Goal: Transaction & Acquisition: Book appointment/travel/reservation

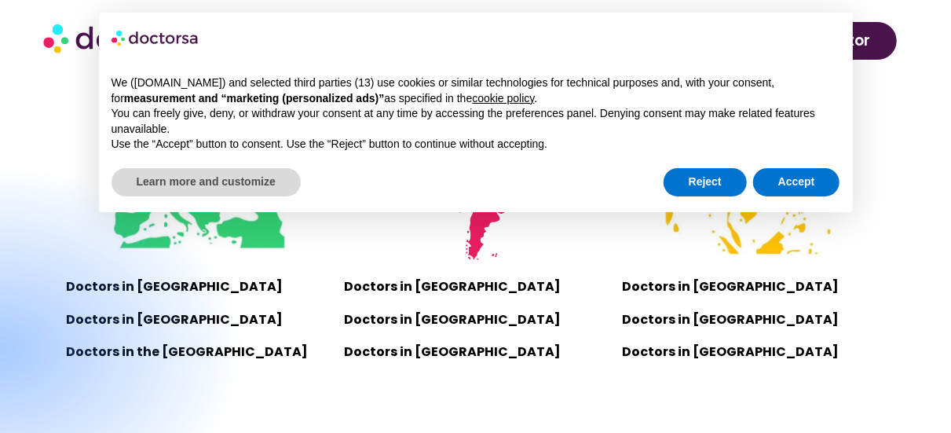
scroll to position [1100, 0]
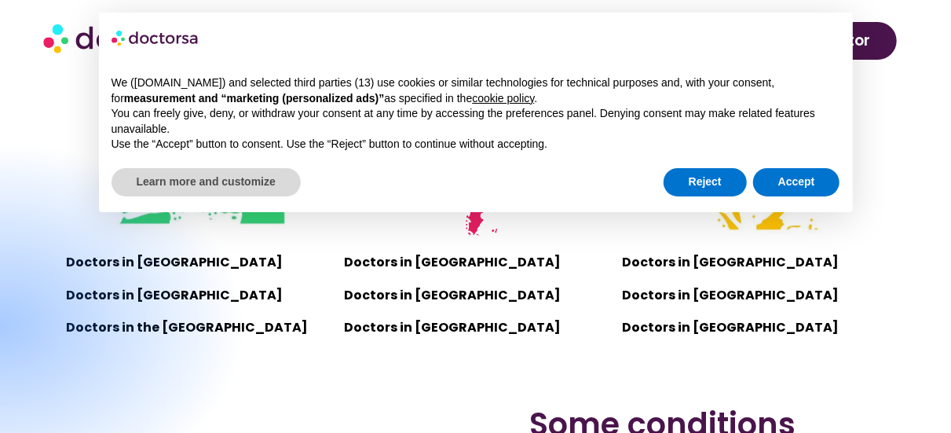
click at [141, 262] on div at bounding box center [0, 325] width 495 height 368
click at [793, 179] on button "Accept" at bounding box center [796, 182] width 87 height 28
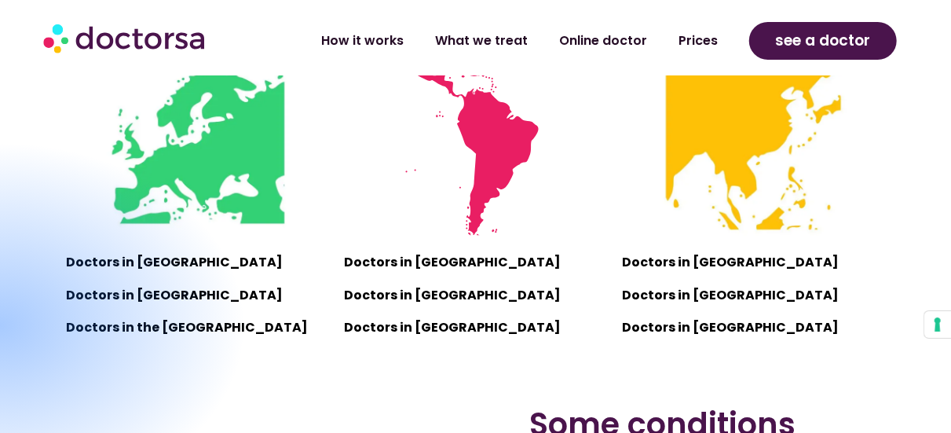
click at [156, 259] on div at bounding box center [0, 325] width 495 height 368
click at [158, 258] on div at bounding box center [0, 325] width 495 height 368
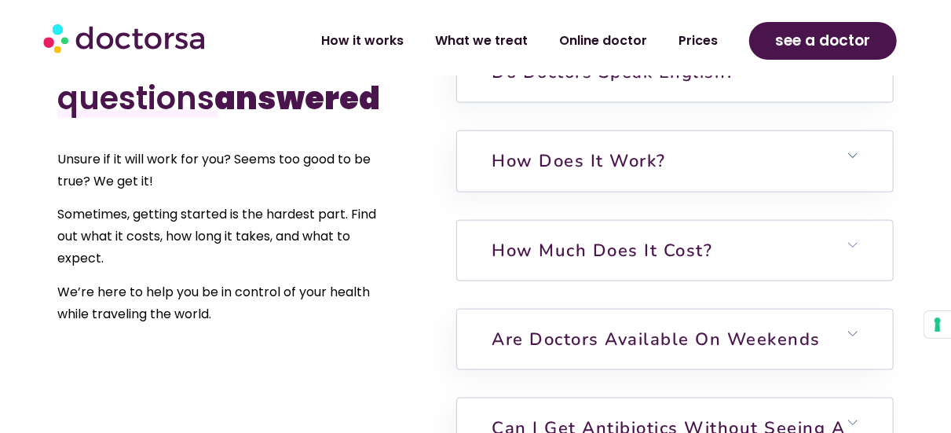
scroll to position [3849, 0]
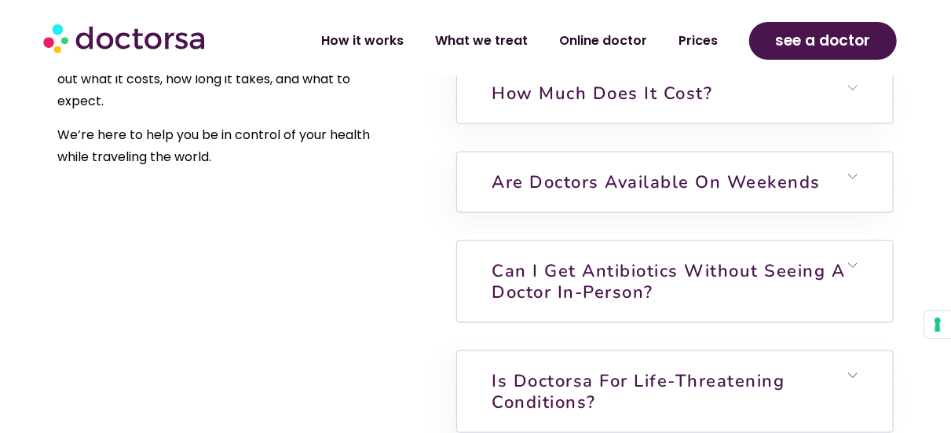
click at [852, 270] on icon at bounding box center [852, 265] width 9 height 9
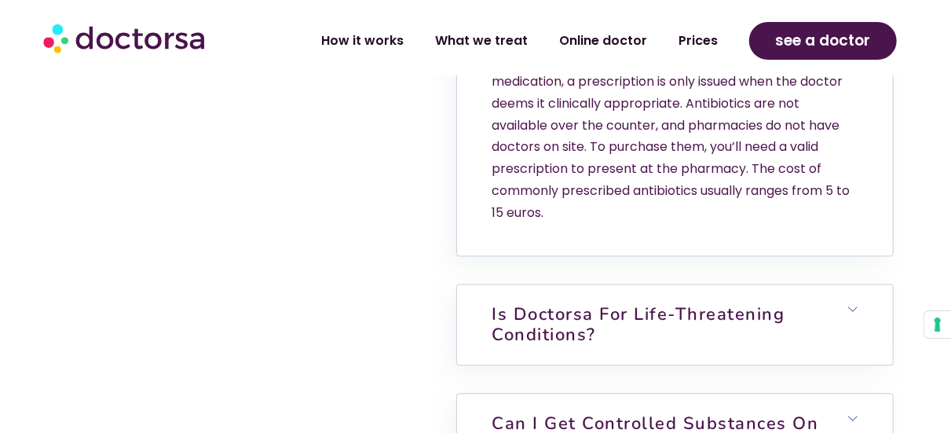
scroll to position [4242, 0]
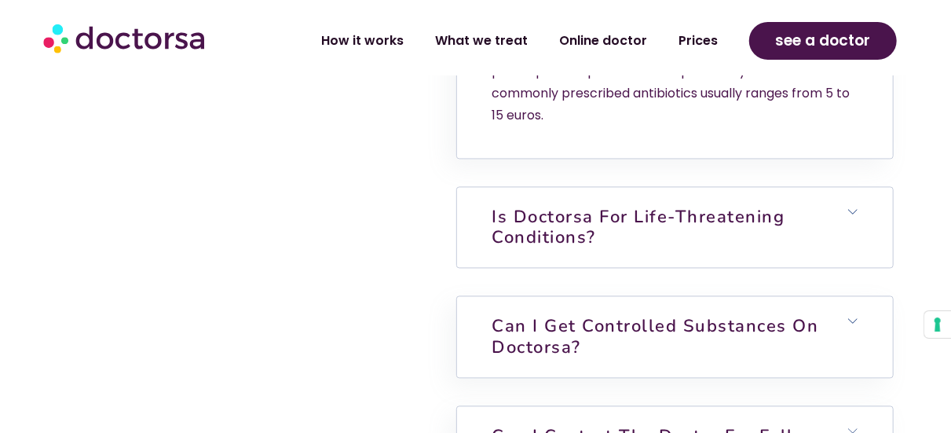
click at [851, 218] on h6 "Is Doctorsa for Life-Threatening Conditions?" at bounding box center [675, 228] width 437 height 81
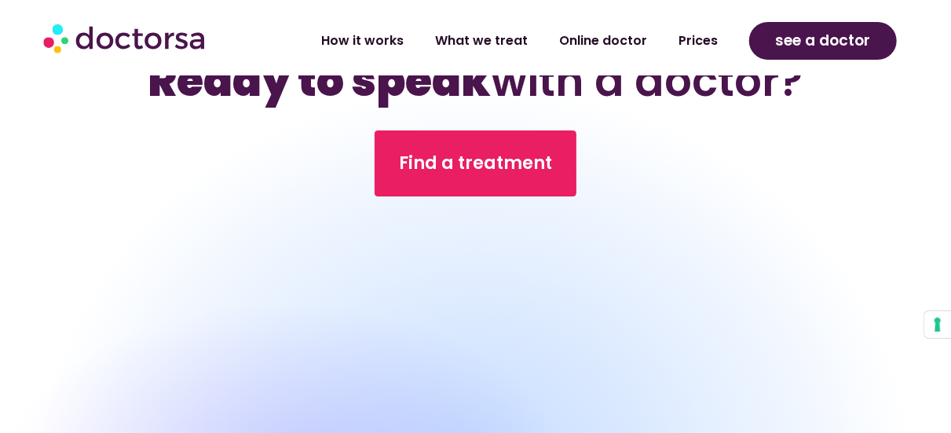
scroll to position [5342, 0]
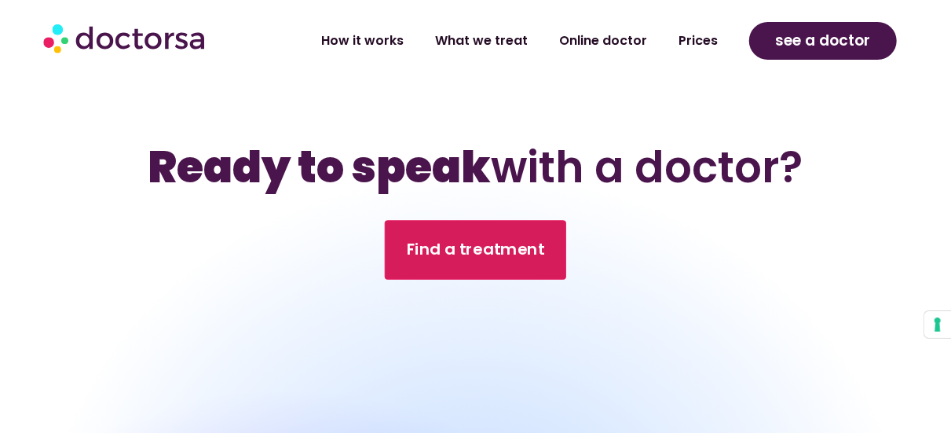
click at [434, 256] on span "Find a treatment" at bounding box center [476, 250] width 138 height 23
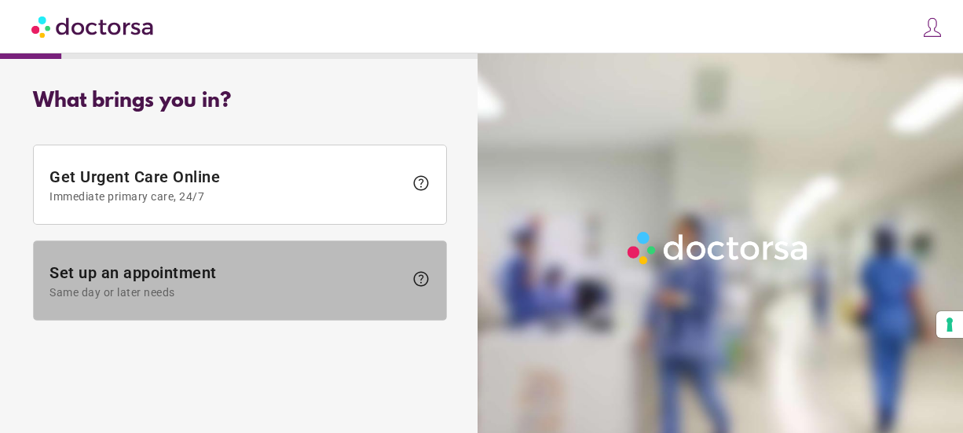
click at [211, 265] on span "Set up an appointment Same day or later needs" at bounding box center [226, 280] width 354 height 35
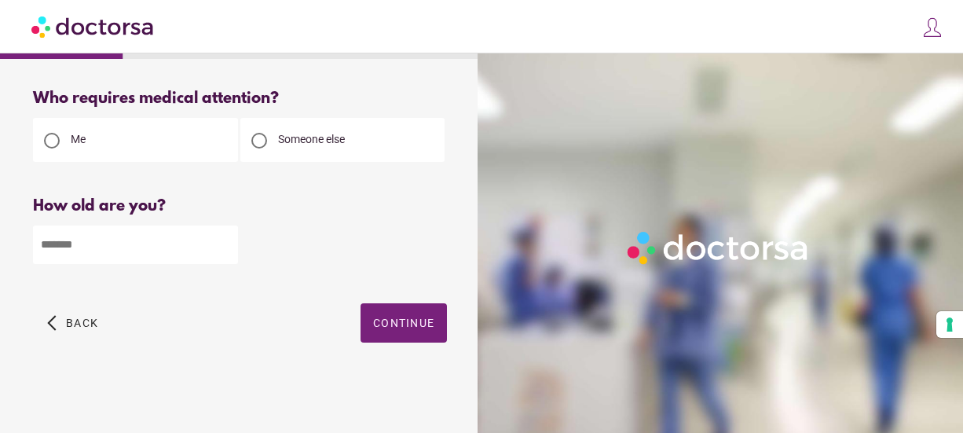
click at [230, 244] on input "number" at bounding box center [135, 244] width 205 height 38
type input "**"
drag, startPoint x: 404, startPoint y: 315, endPoint x: 395, endPoint y: 313, distance: 9.0
click at [403, 316] on span "button" at bounding box center [404, 322] width 86 height 39
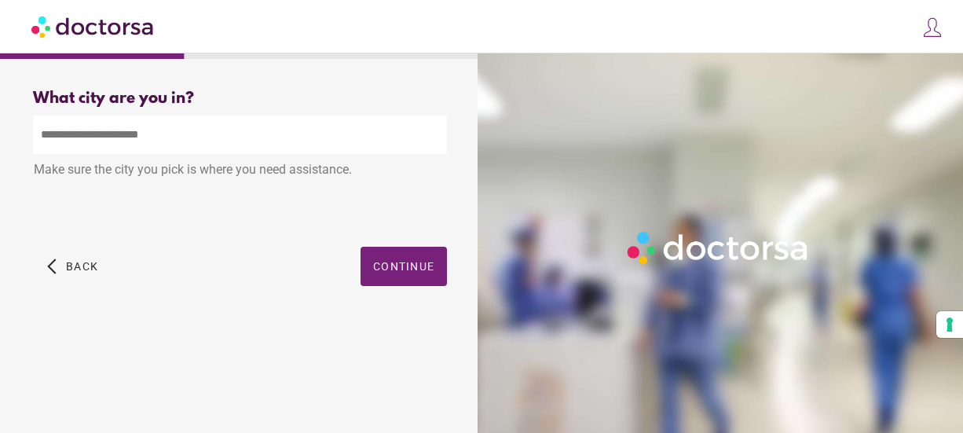
click at [171, 146] on input "text" at bounding box center [240, 134] width 414 height 38
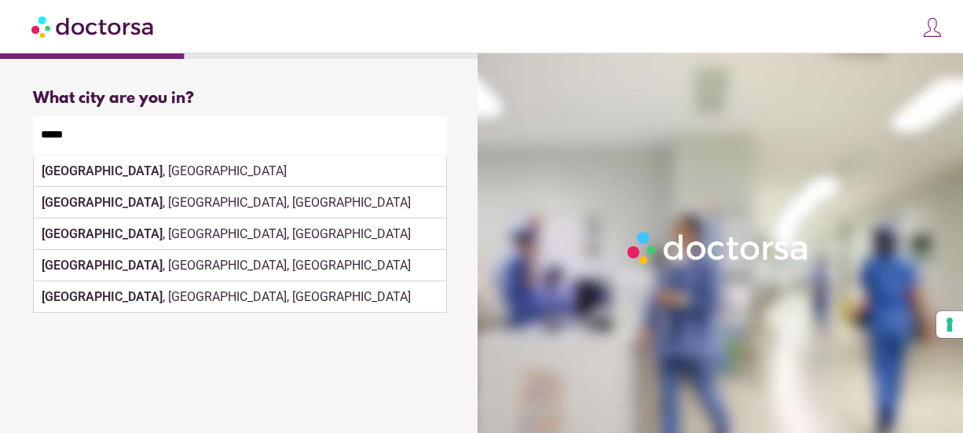
click at [126, 170] on div "[GEOGRAPHIC_DATA] , [GEOGRAPHIC_DATA]" at bounding box center [240, 171] width 412 height 31
type input "**********"
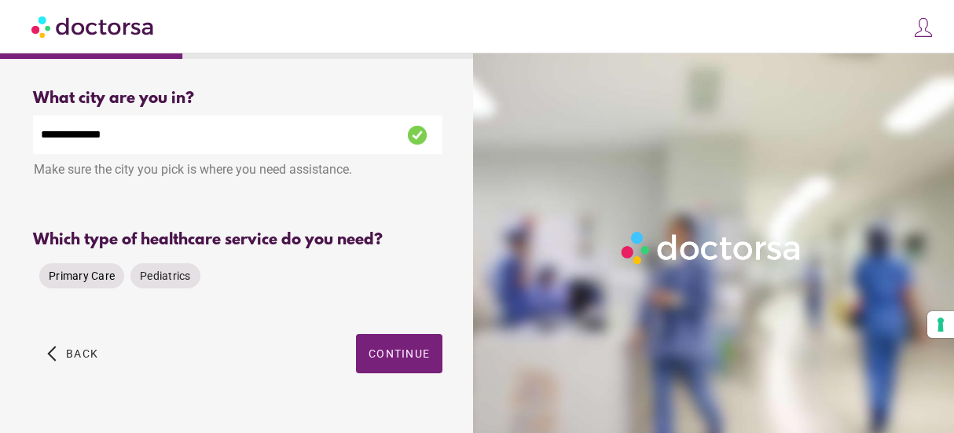
click at [84, 272] on span "Primary Care" at bounding box center [82, 276] width 66 height 16
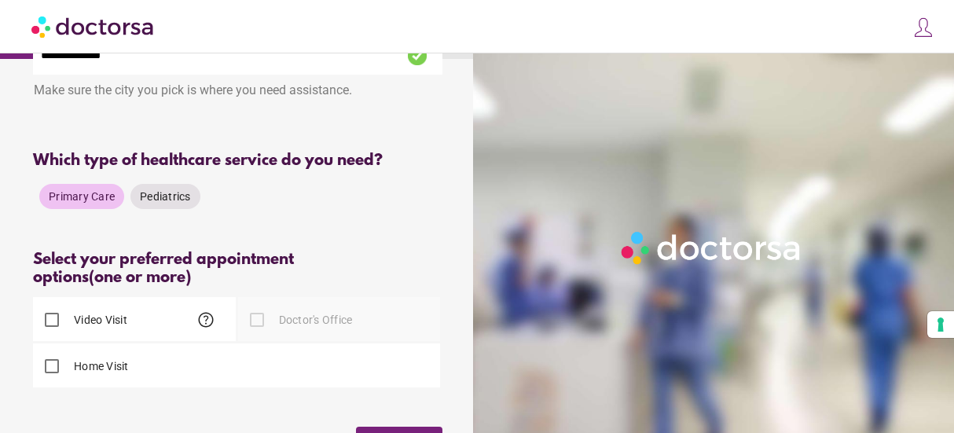
scroll to position [157, 0]
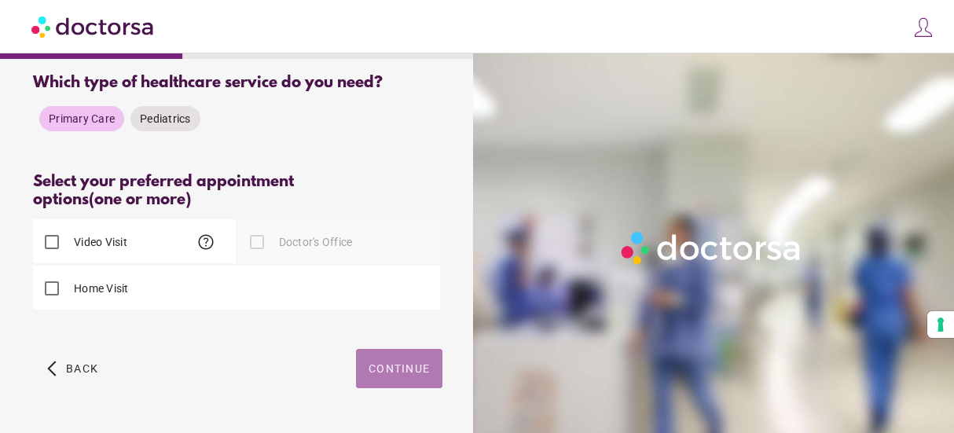
click at [381, 362] on span "button" at bounding box center [399, 368] width 86 height 39
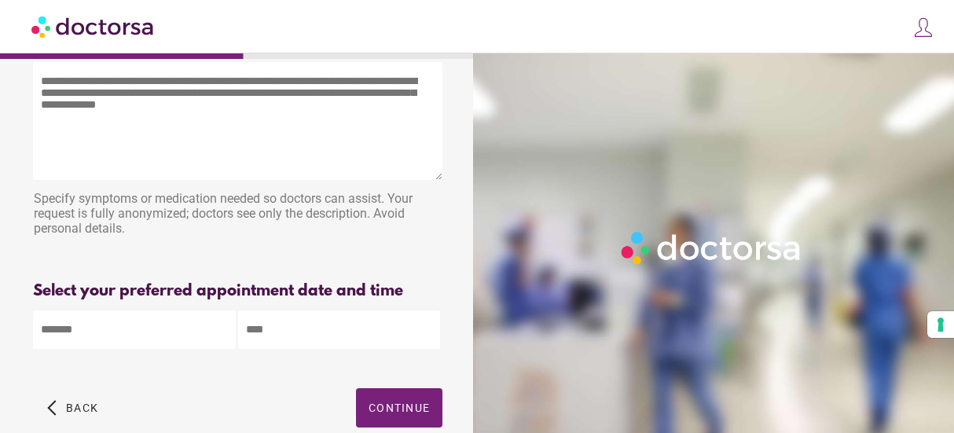
scroll to position [0, 0]
